Goal: Transaction & Acquisition: Download file/media

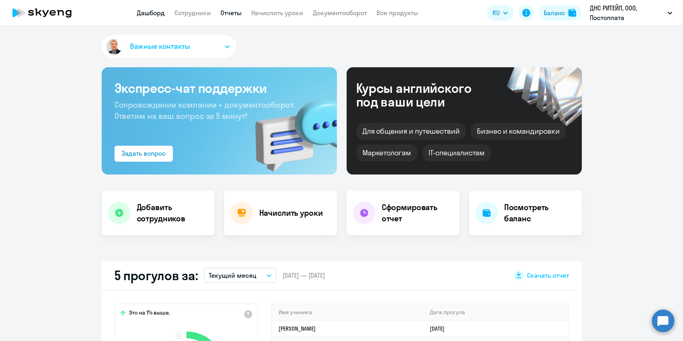
click at [238, 10] on link "Отчеты" at bounding box center [230, 13] width 21 height 8
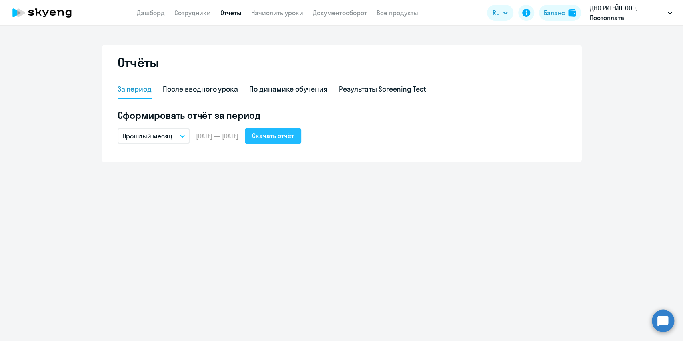
click at [291, 136] on div "Скачать отчёт" at bounding box center [273, 136] width 42 height 10
click at [281, 137] on div "Скачать отчёт" at bounding box center [273, 136] width 42 height 10
click at [183, 14] on link "Сотрудники" at bounding box center [192, 13] width 36 height 8
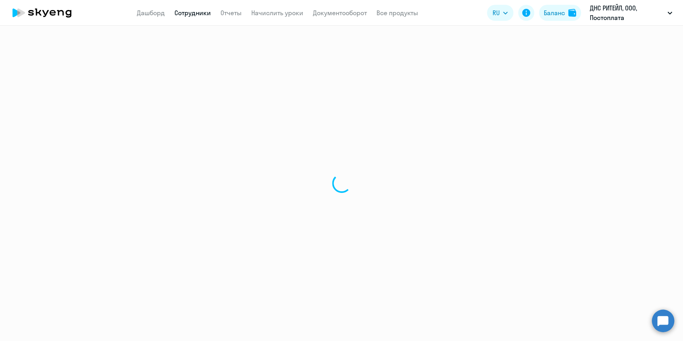
select select "30"
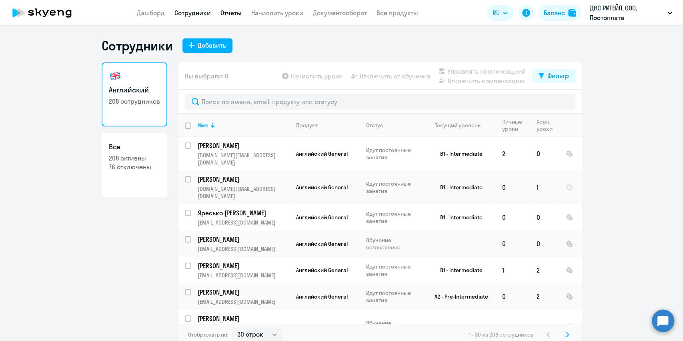
click at [224, 9] on link "Отчеты" at bounding box center [230, 13] width 21 height 8
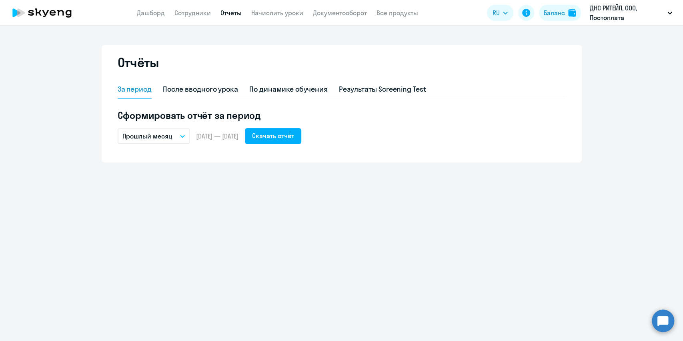
click at [180, 136] on icon "button" at bounding box center [182, 136] width 5 height 3
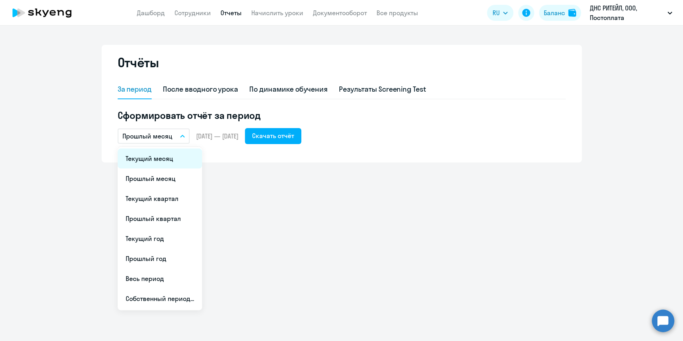
click at [154, 156] on li "Текущий месяц" at bounding box center [160, 158] width 84 height 20
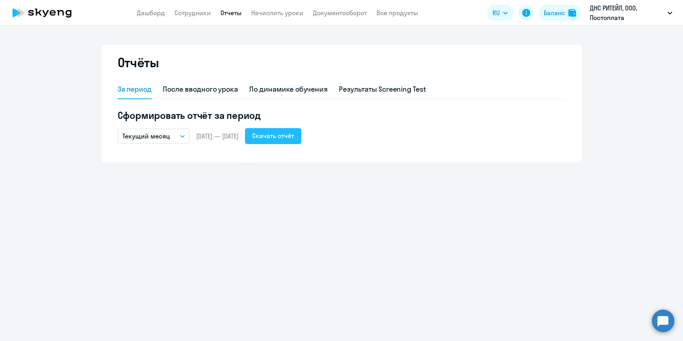
click at [294, 132] on div "Скачать отчёт" at bounding box center [273, 136] width 42 height 10
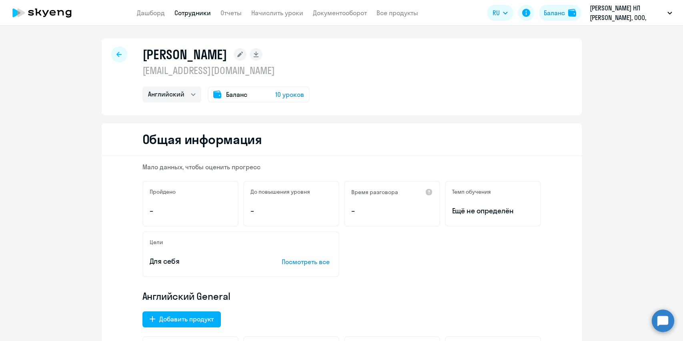
select select "english"
